Goal: Navigation & Orientation: Find specific page/section

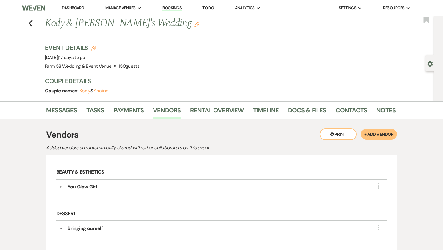
click at [30, 25] on use "button" at bounding box center [31, 23] width 4 height 7
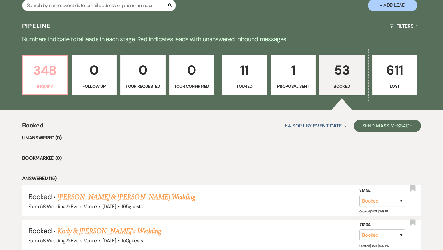
click at [49, 85] on p "Inquiry" at bounding box center [44, 86] width 37 height 7
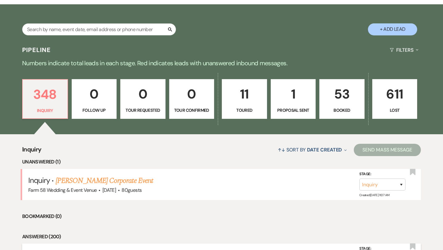
scroll to position [95, 0]
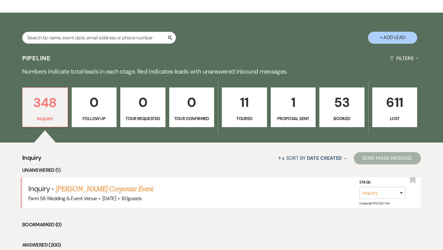
click at [330, 104] on p "53" at bounding box center [342, 102] width 37 height 21
